Goal: Download file/media

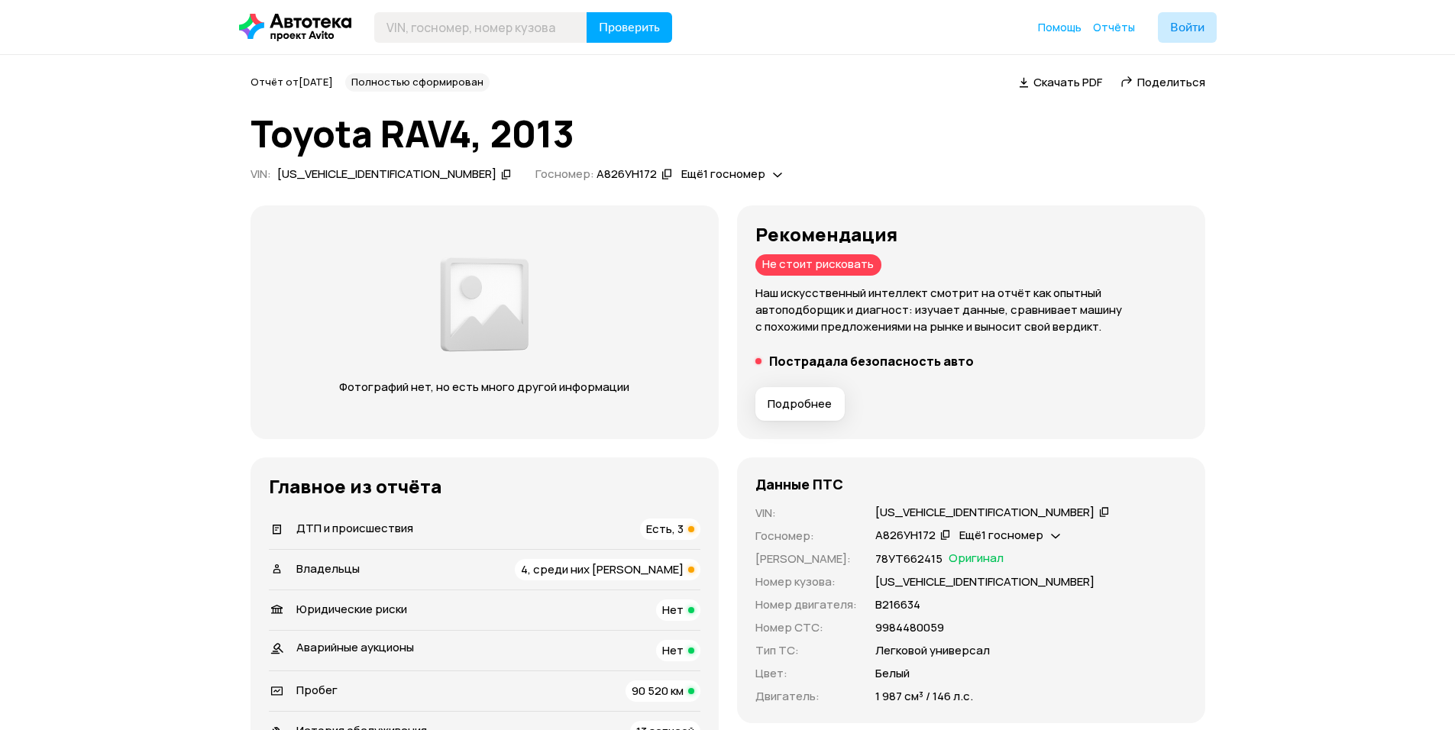
click at [1057, 81] on span "Скачать PDF" at bounding box center [1068, 82] width 69 height 16
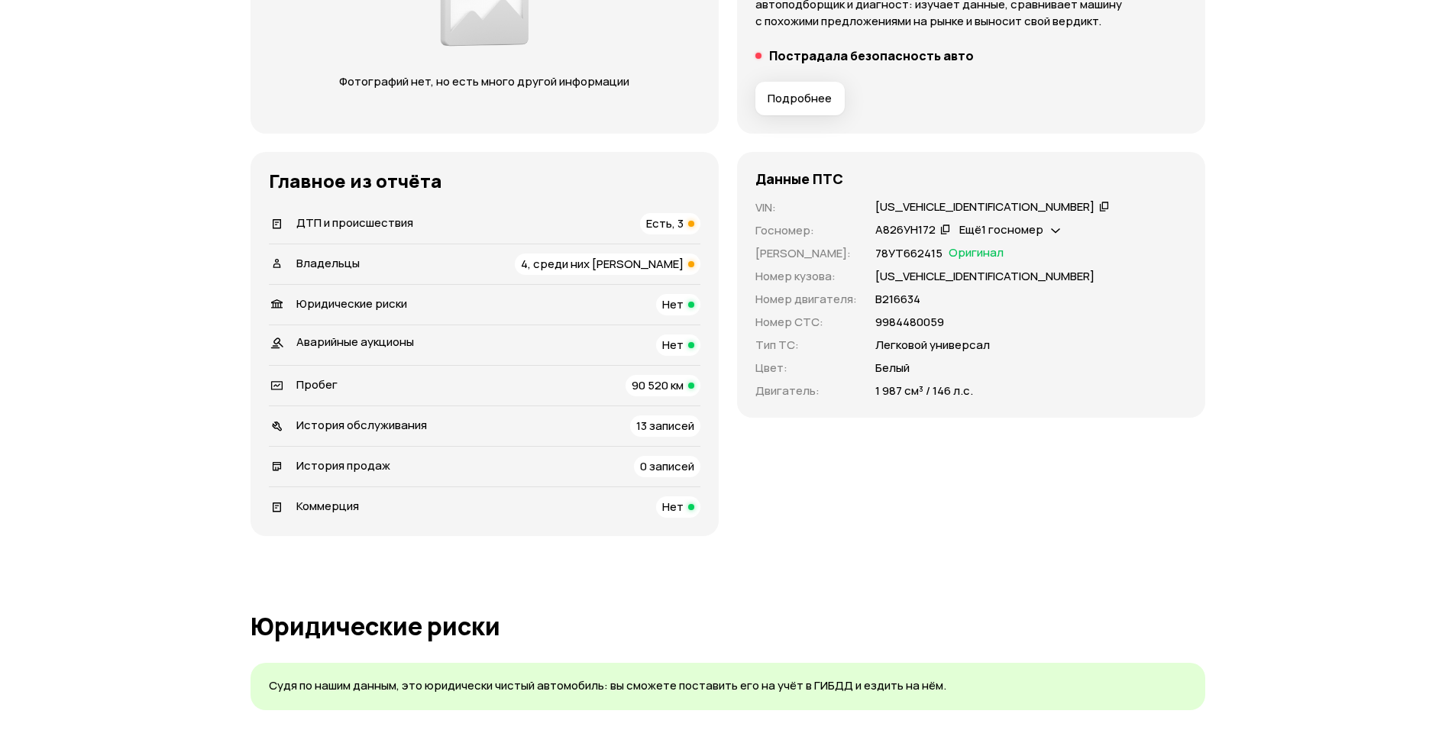
click at [668, 230] on span "Есть, 3" at bounding box center [664, 223] width 37 height 16
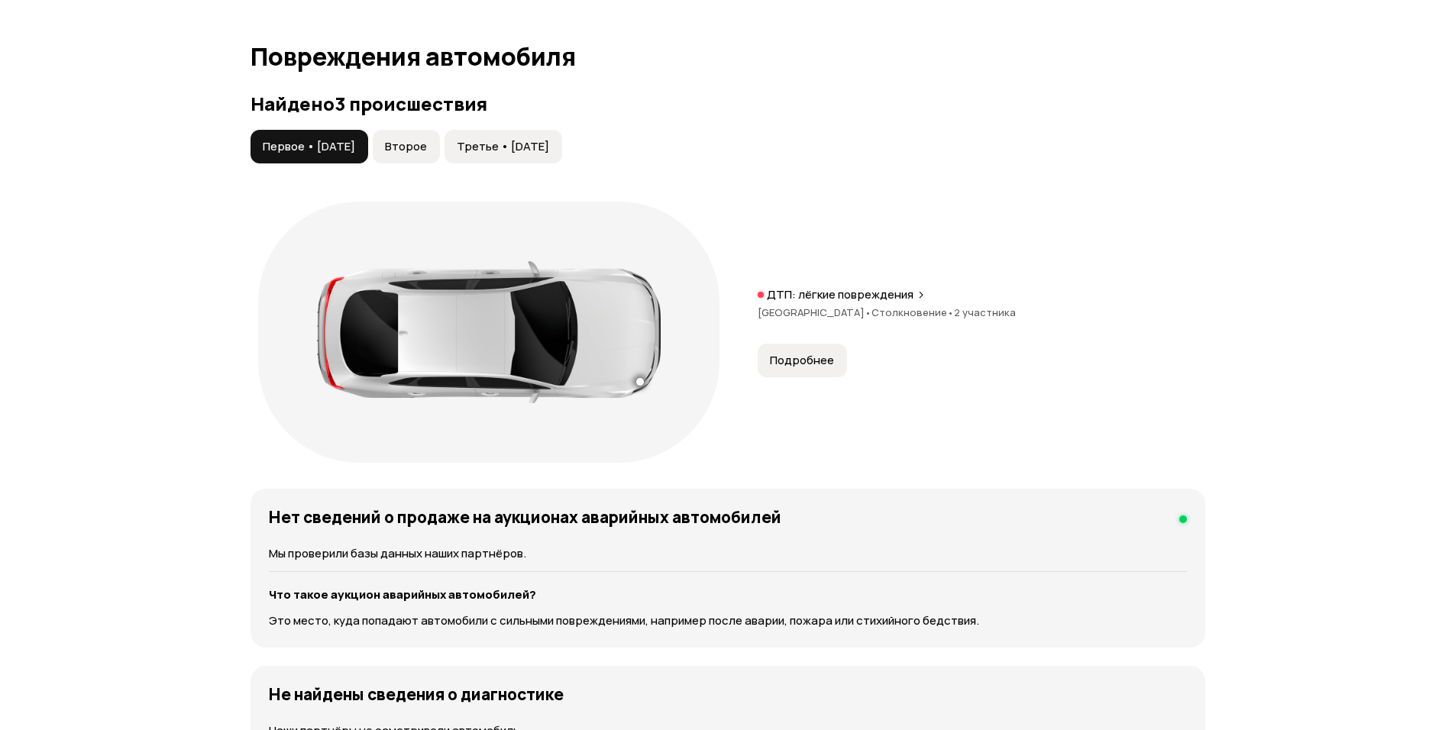
scroll to position [1519, 0]
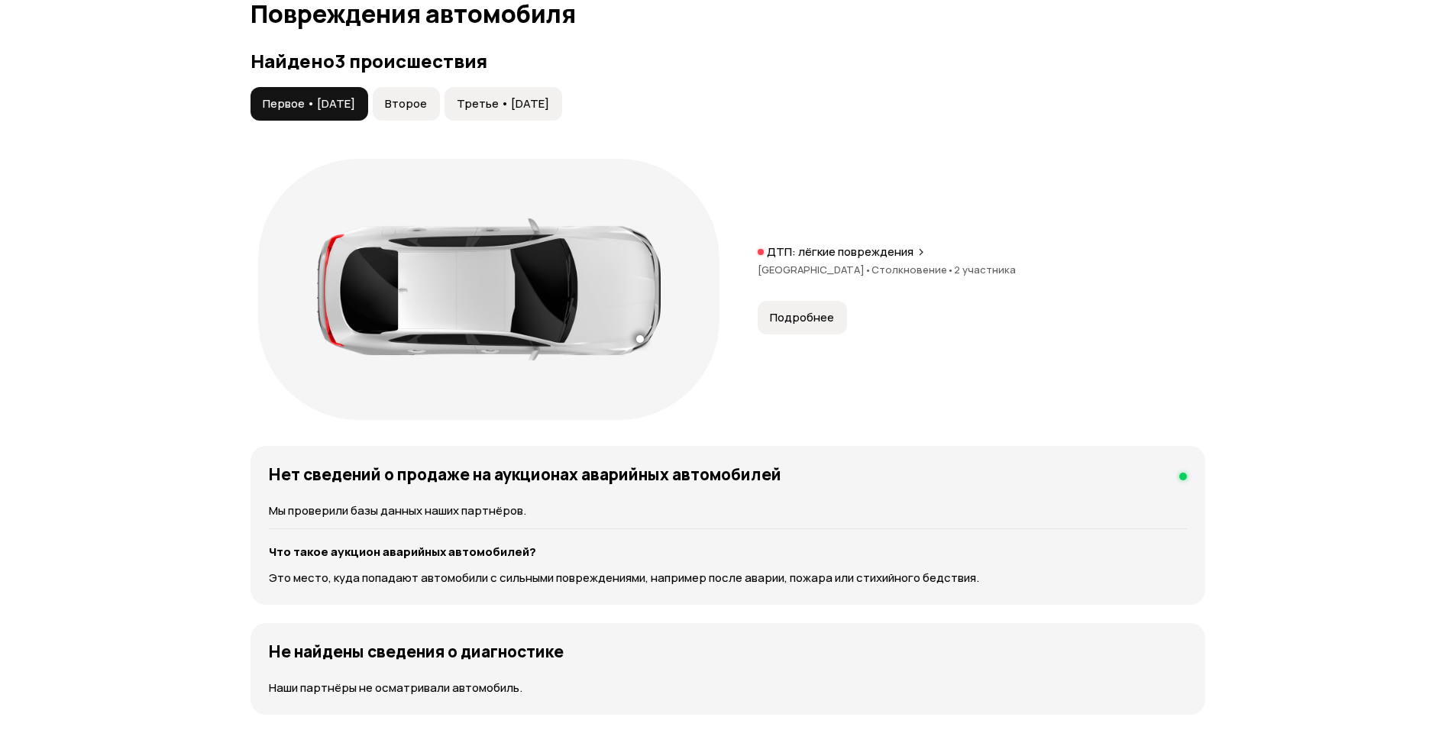
click at [427, 111] on span "Второе" at bounding box center [406, 103] width 42 height 15
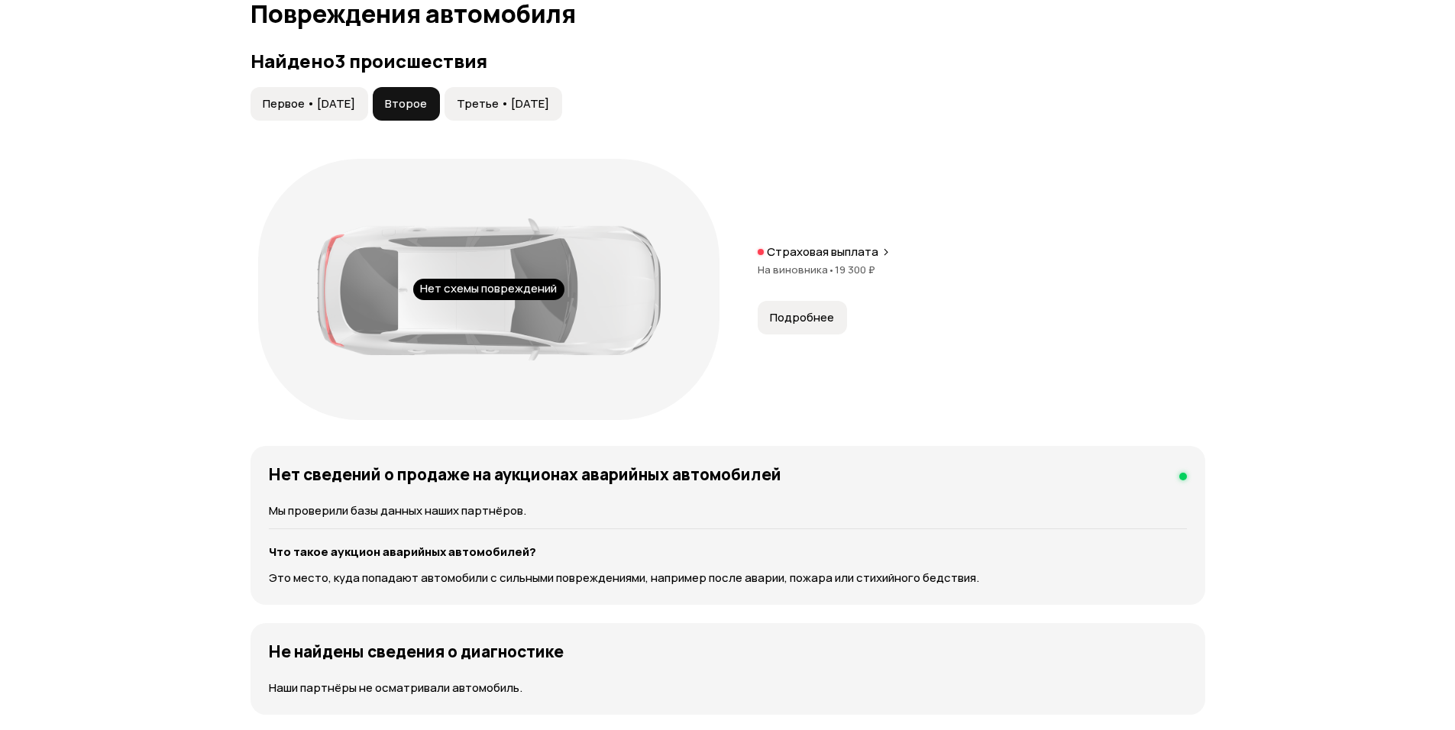
click at [490, 104] on span "Третье • [DATE]" at bounding box center [503, 103] width 92 height 15
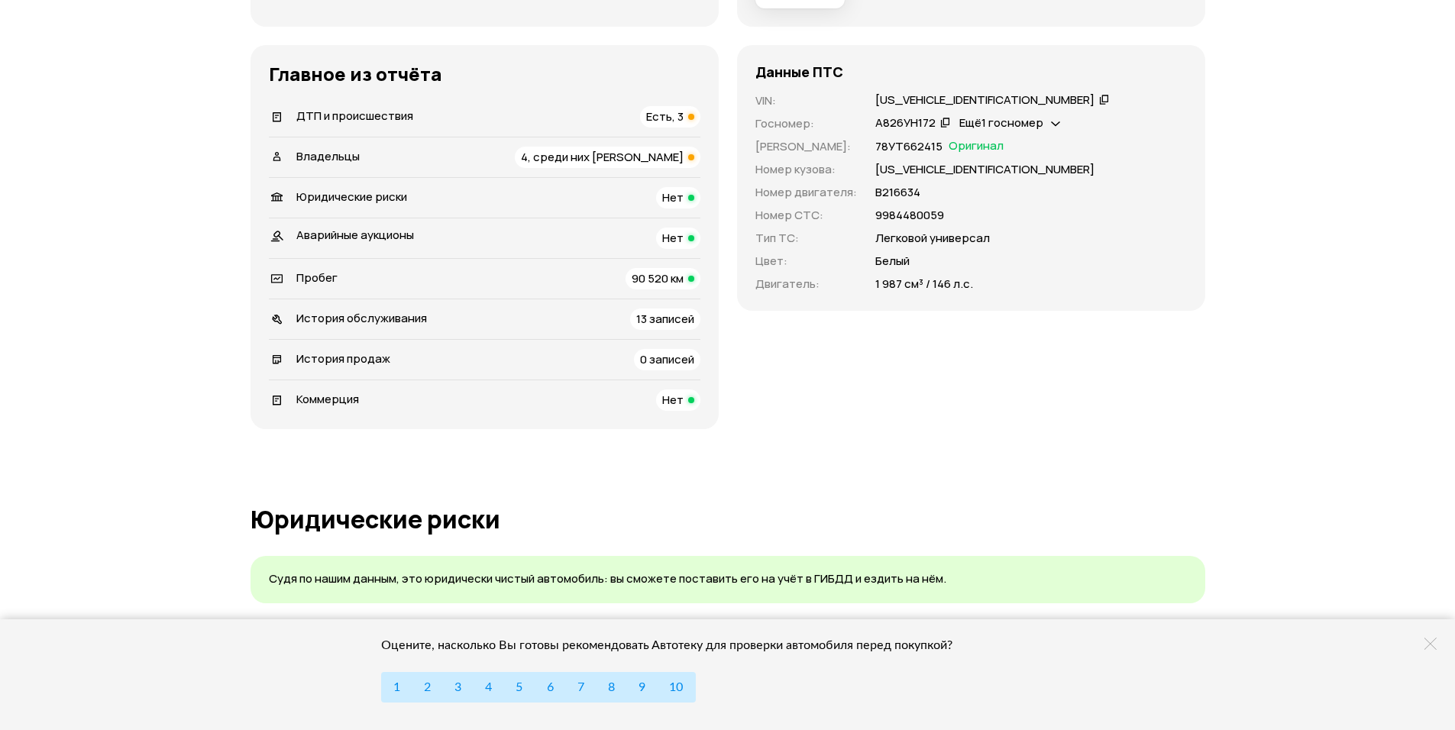
scroll to position [229, 0]
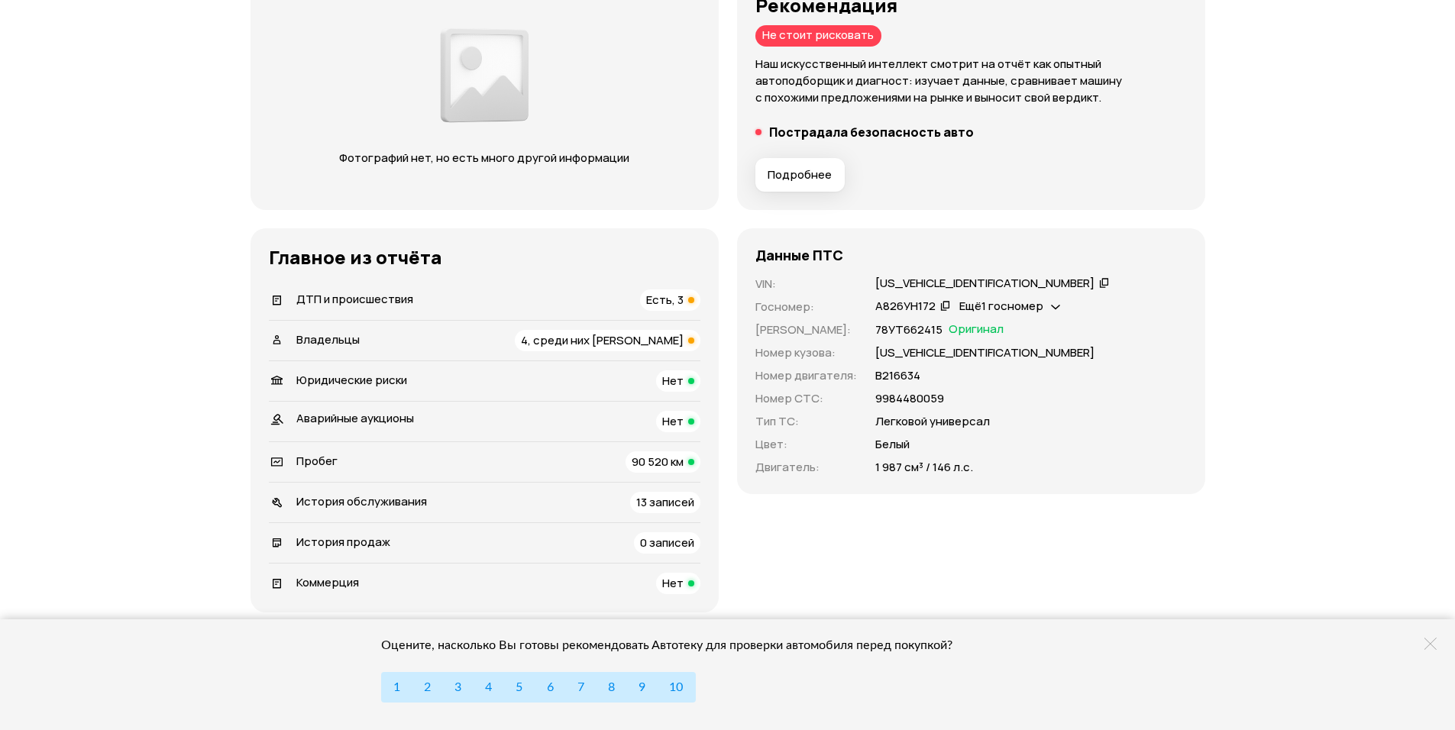
click at [1099, 279] on icon at bounding box center [1104, 282] width 11 height 15
